Goal: Transaction & Acquisition: Download file/media

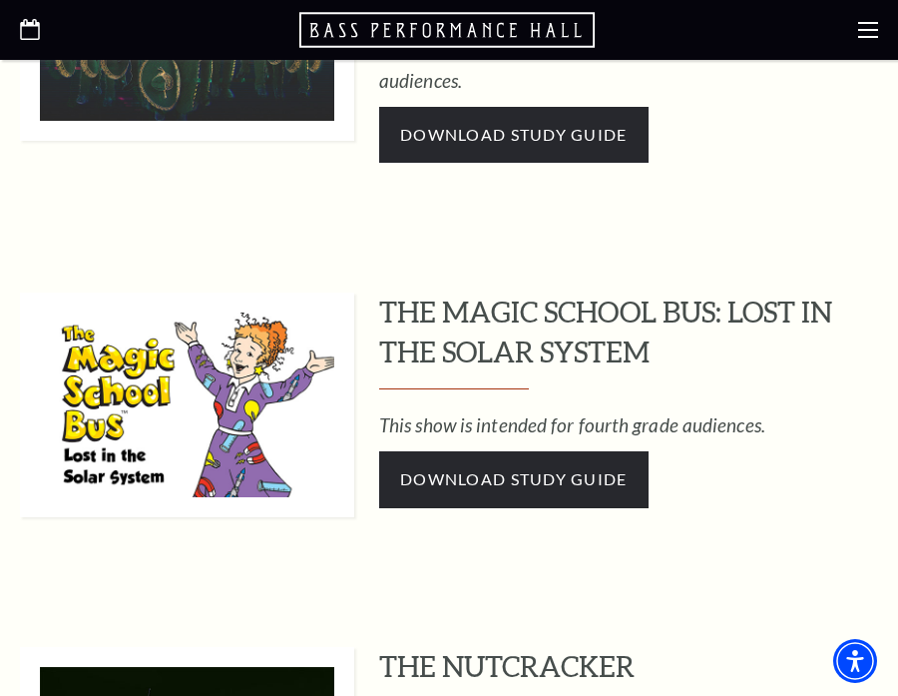
scroll to position [1516, 0]
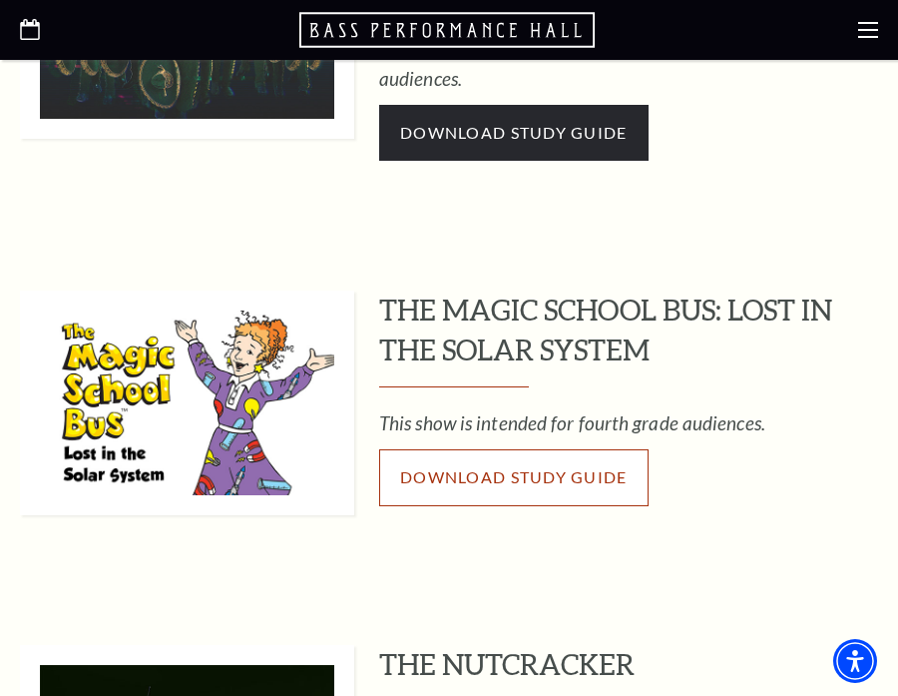
click at [460, 449] on link "Download Study Guide" at bounding box center [513, 477] width 269 height 56
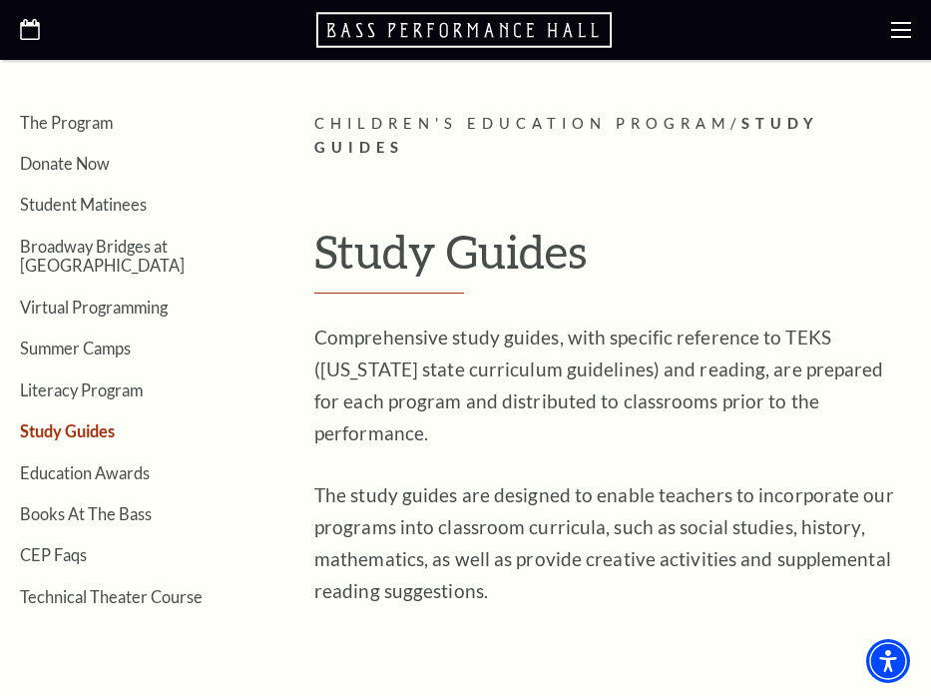
scroll to position [368, 0]
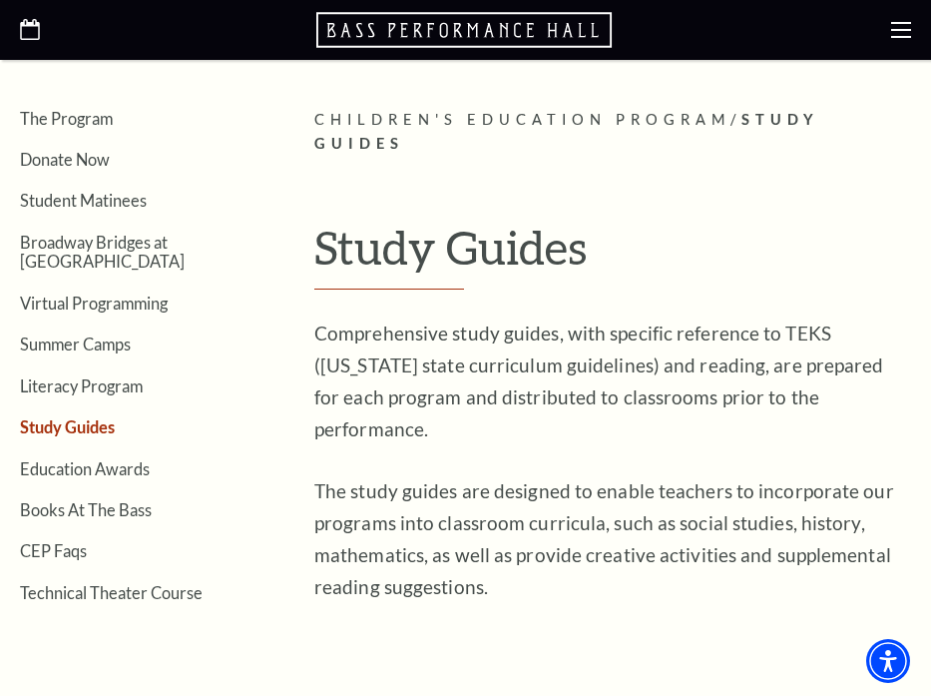
click at [209, 499] on li "Books At The Bass" at bounding box center [152, 508] width 264 height 19
click at [112, 210] on link "Student Matinees" at bounding box center [83, 200] width 127 height 19
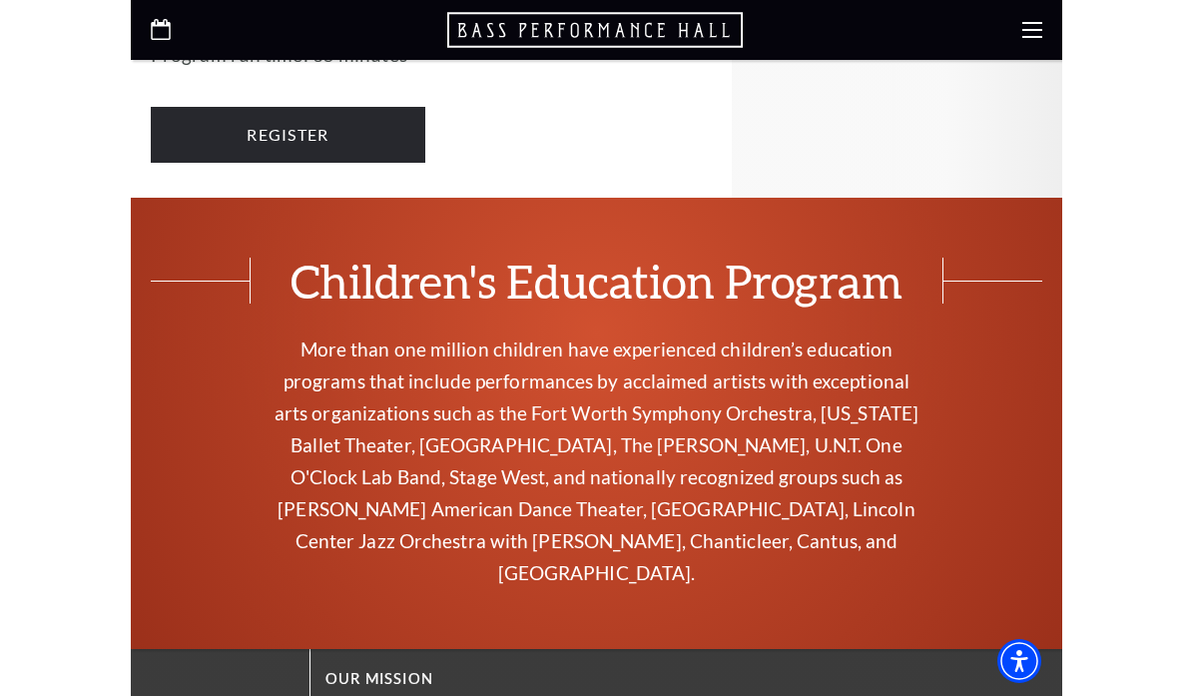
scroll to position [3902, 0]
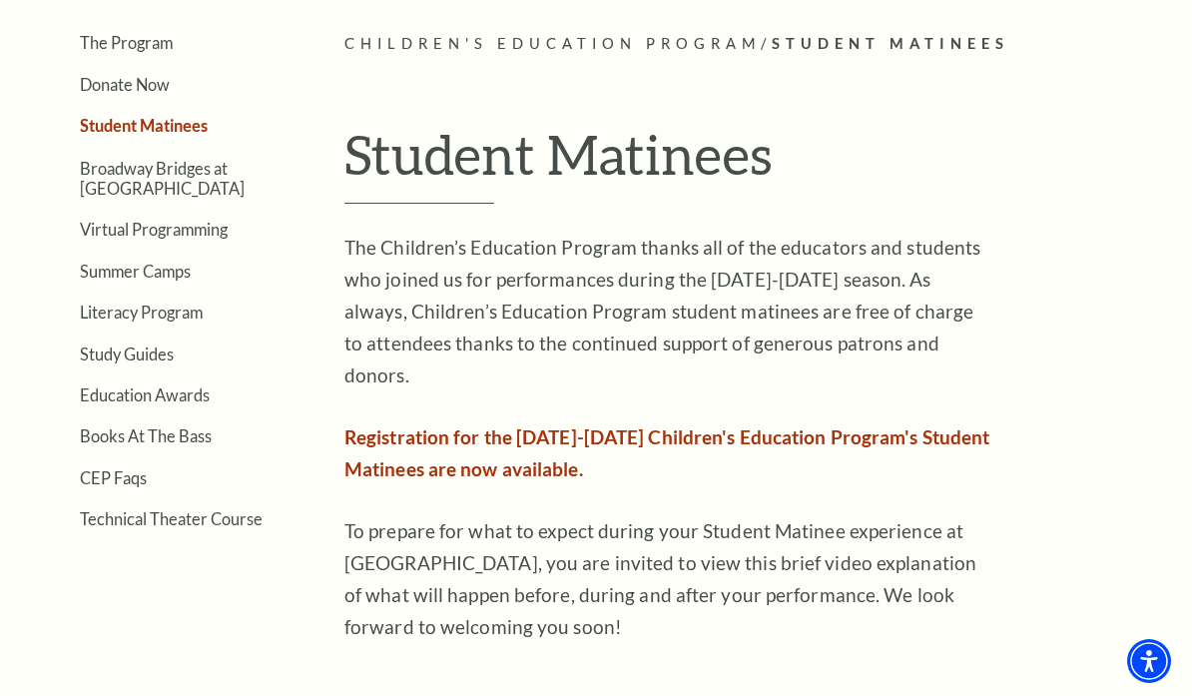
scroll to position [513, 0]
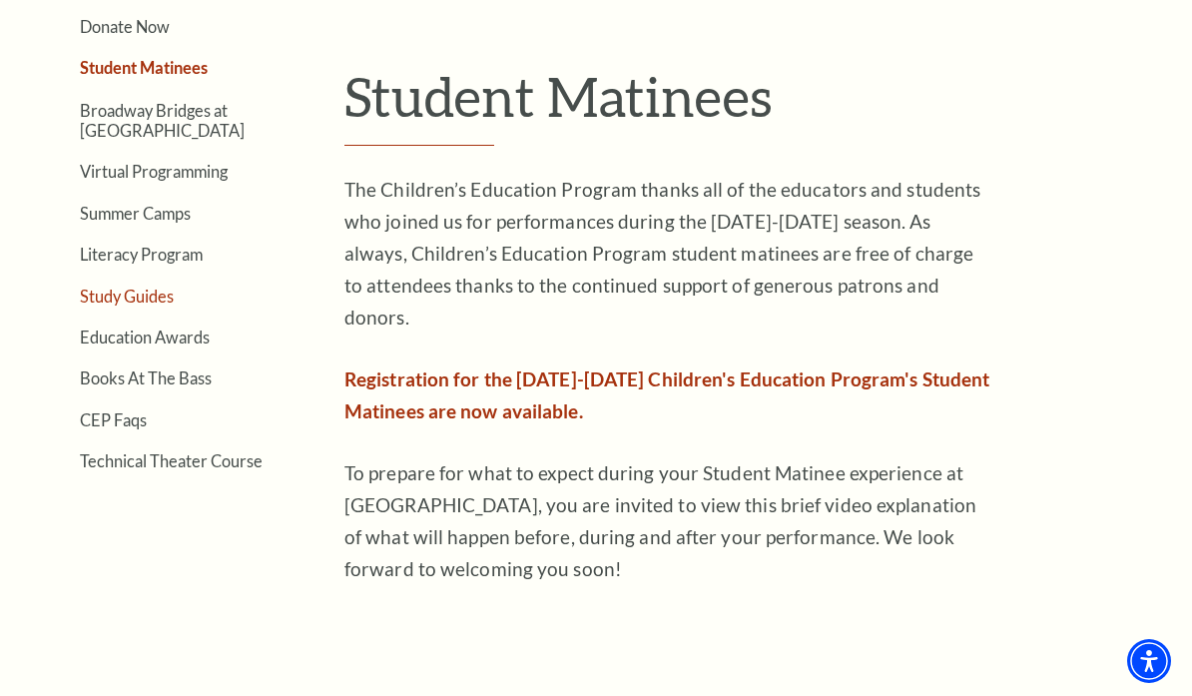
click at [146, 301] on link "Study Guides" at bounding box center [127, 295] width 94 height 19
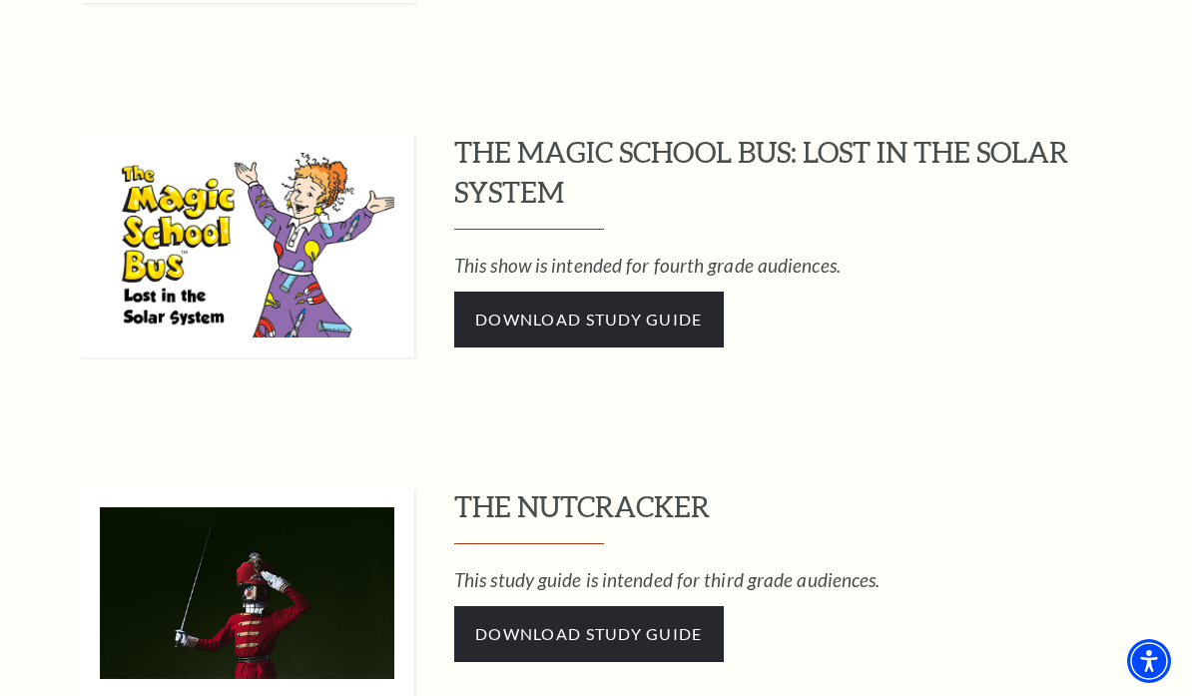
scroll to position [1672, 0]
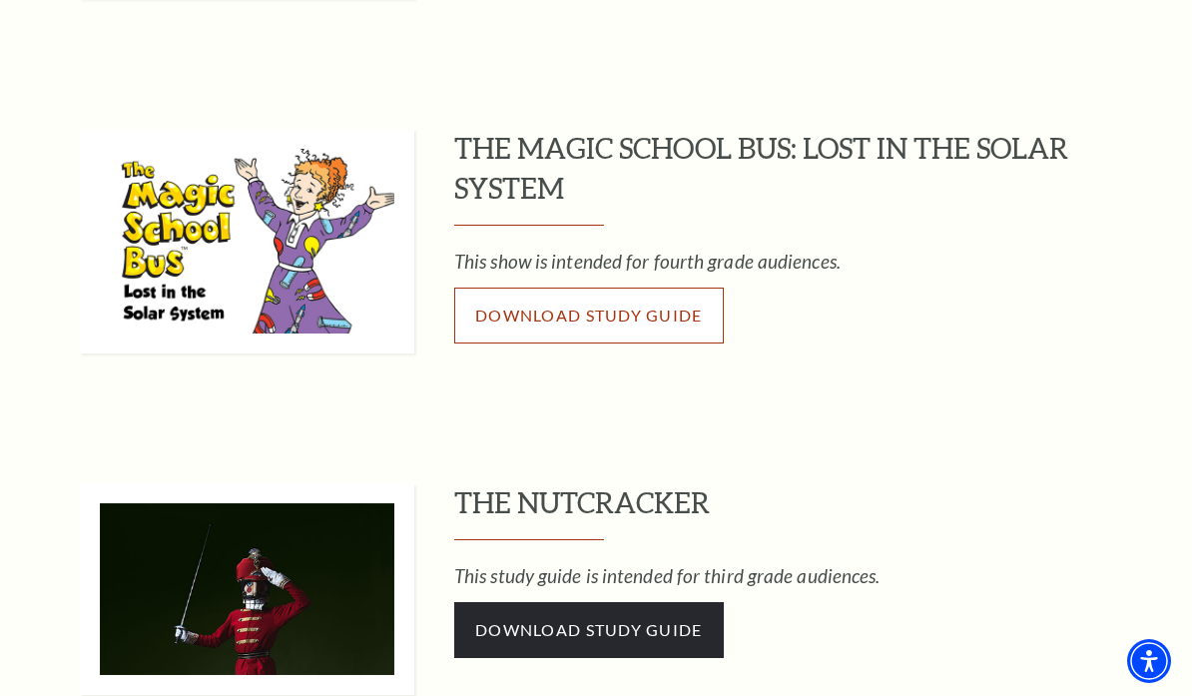
click at [625, 319] on span "Download Study Guide" at bounding box center [589, 314] width 228 height 19
